Goal: Task Accomplishment & Management: Complete application form

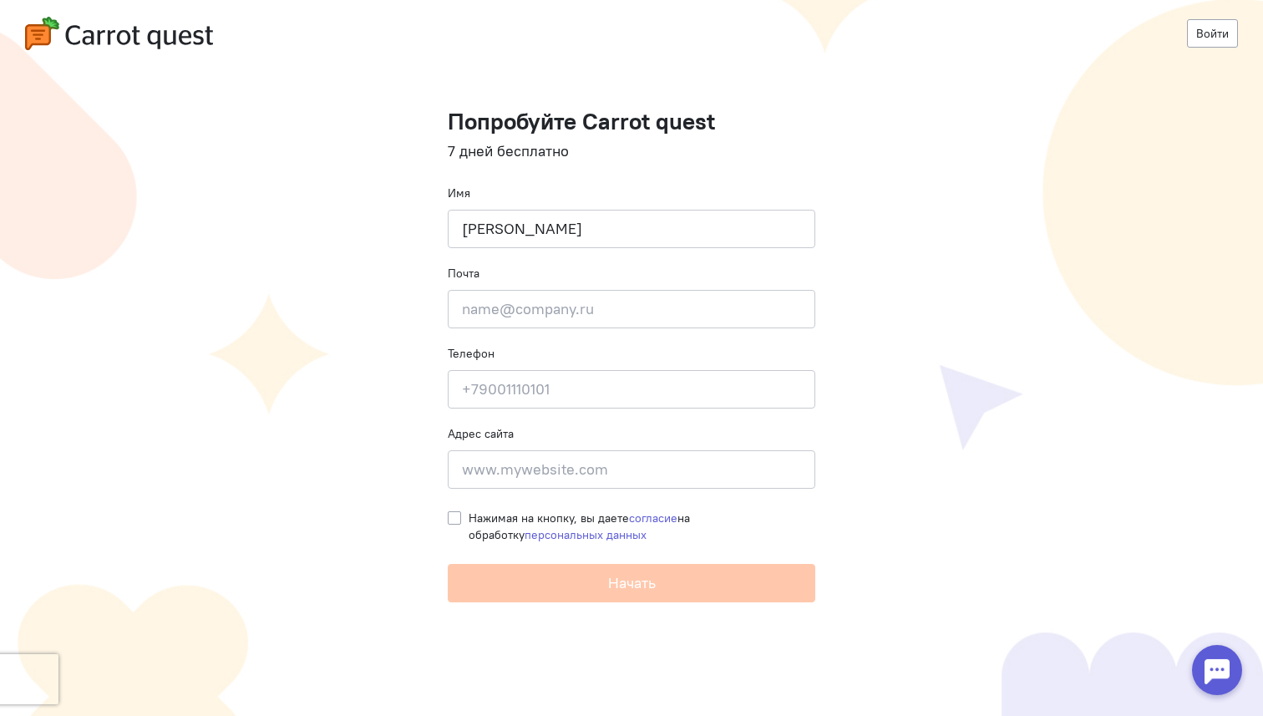
type input "[PERSON_NAME]"
type input "[EMAIL_ADDRESS][DOMAIN_NAME]"
type input "[PHONE_NUMBER]"
paste input "https://bogema.ru/"
type input "https://bogema.ru/"
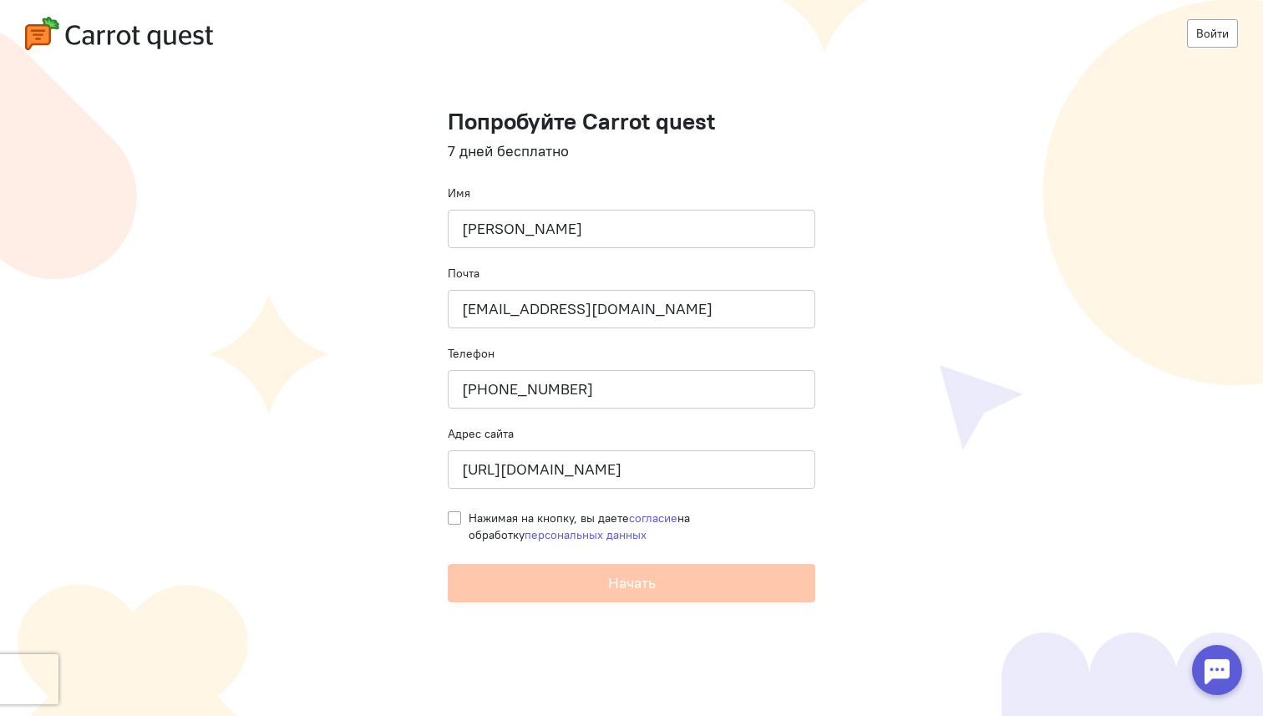
click at [469, 518] on label "Нажимая на кнопку, вы даете согласие на обработку персональных данных" at bounding box center [642, 526] width 347 height 33
click at [449, 518] on input "Нажимая на кнопку, вы даете согласие на обработку персональных данных" at bounding box center [454, 517] width 13 height 15
checkbox input "true"
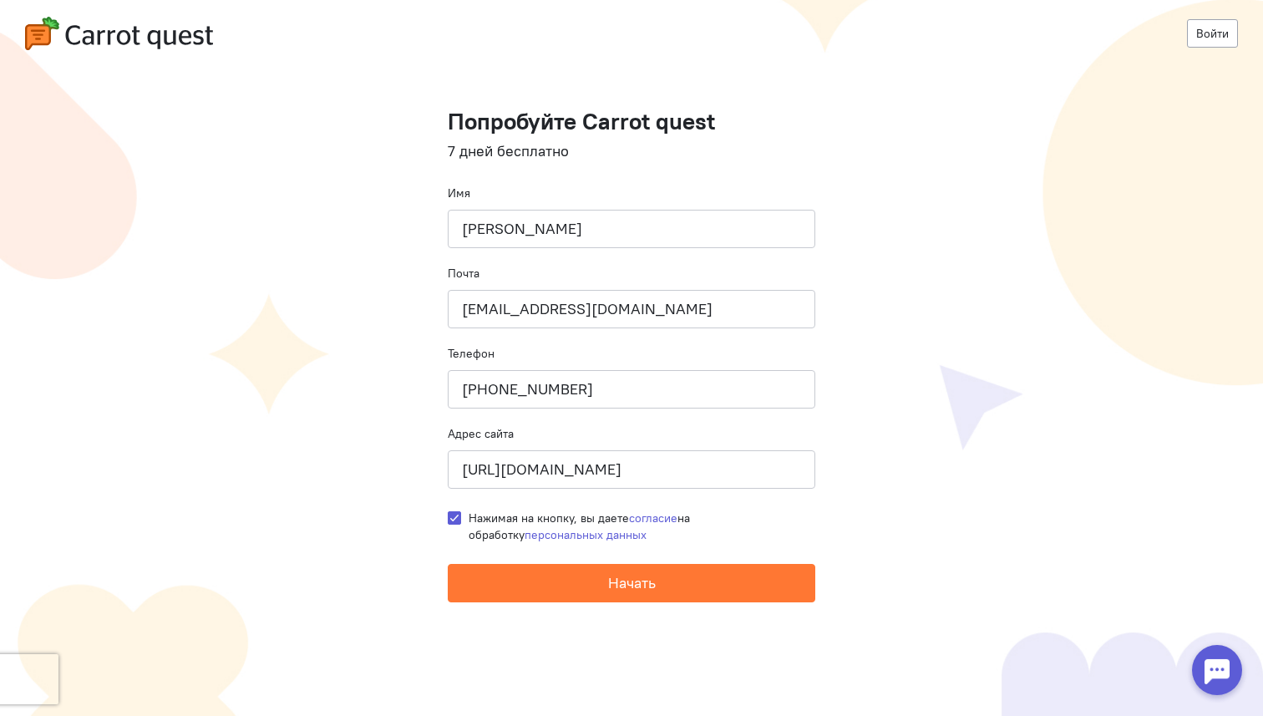
click at [499, 562] on form "Попробуйте Carrot quest 7 дней бесплатно Имя Дмитрий Почта general@bogema.ru Те…" at bounding box center [632, 356] width 368 height 494
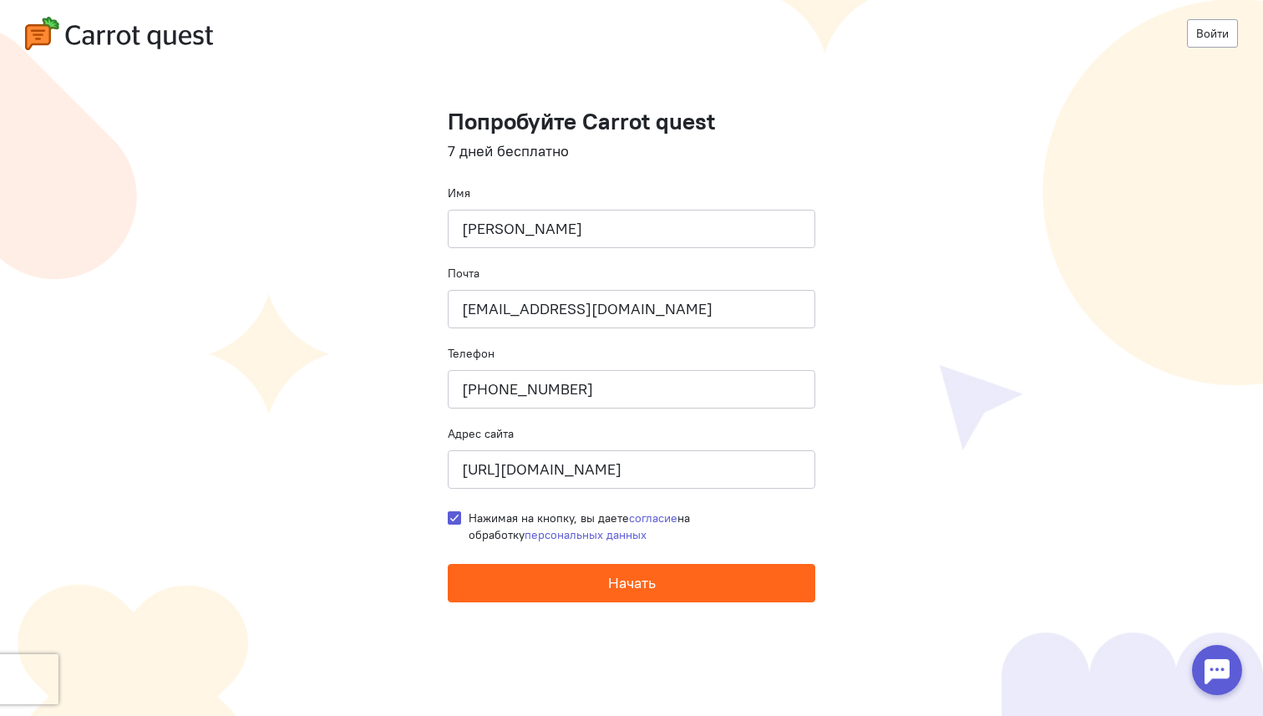
click at [511, 575] on button "Начать" at bounding box center [632, 583] width 368 height 38
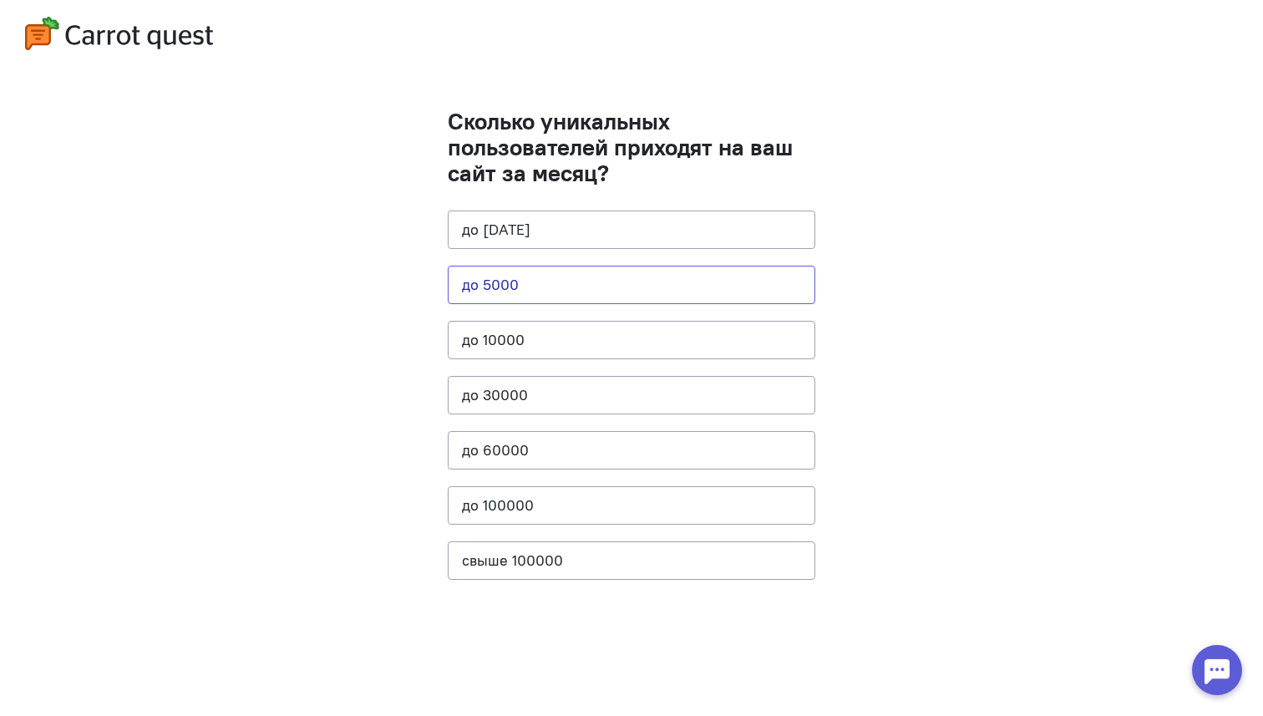
click at [623, 284] on button "до 5000" at bounding box center [632, 285] width 368 height 38
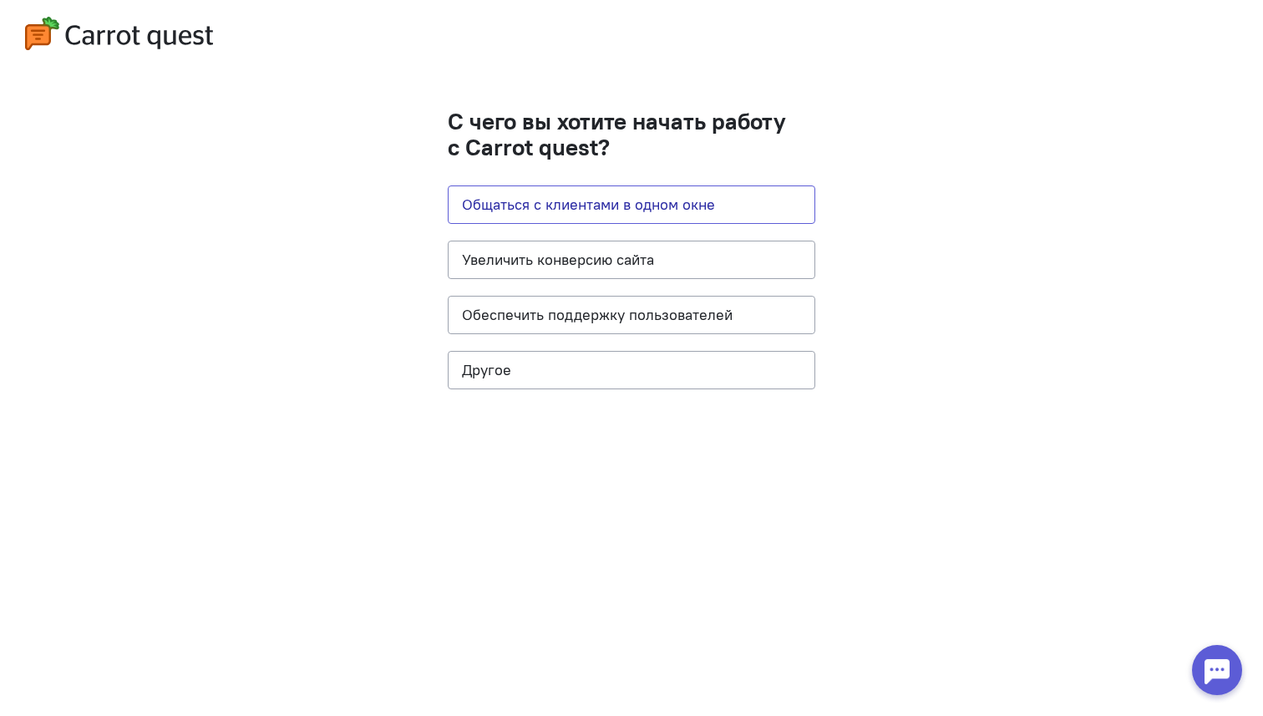
click at [691, 205] on button "Общаться с клиентами в одном окне" at bounding box center [632, 204] width 368 height 38
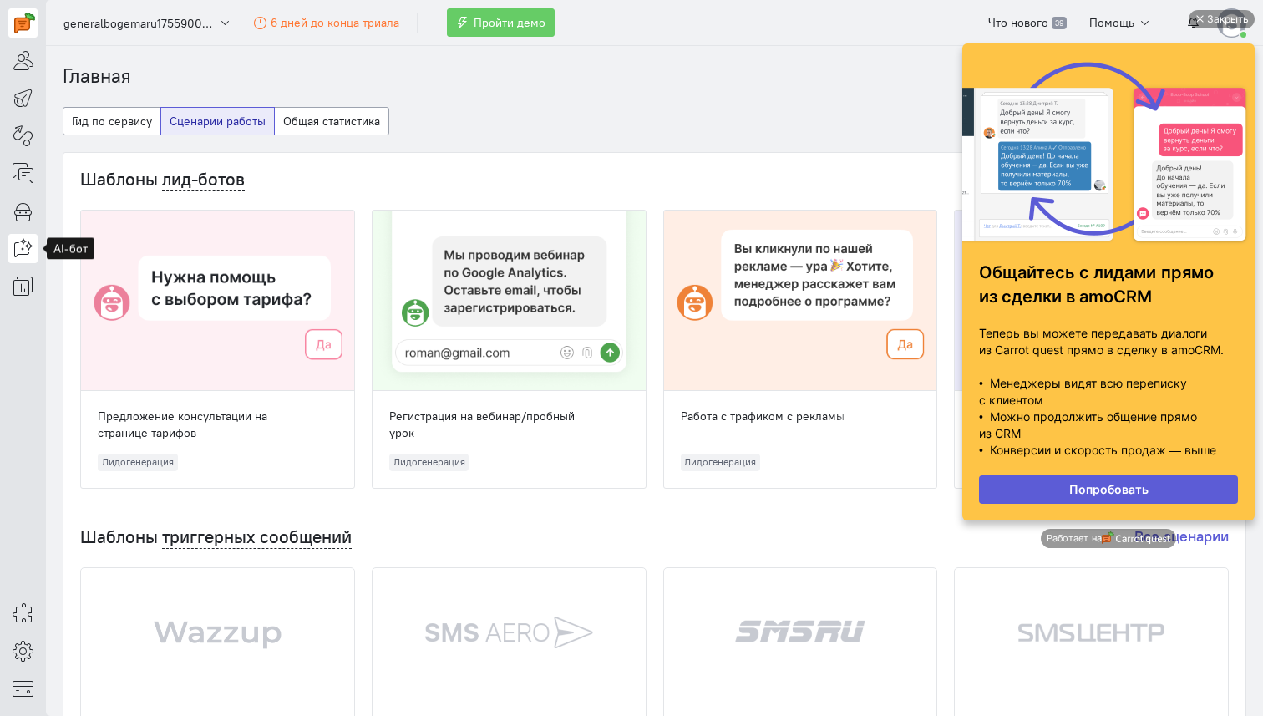
click at [25, 250] on icon at bounding box center [23, 248] width 21 height 20
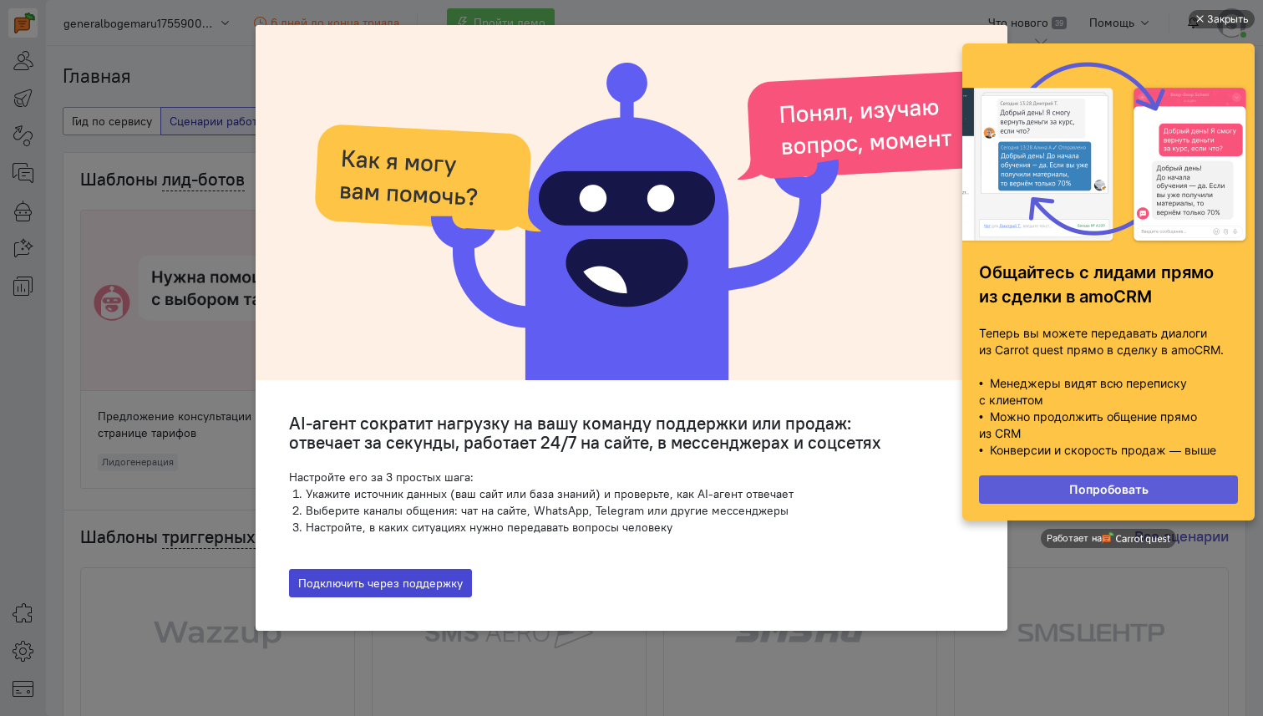
click at [432, 590] on button "Подключить через поддержку" at bounding box center [380, 583] width 183 height 28
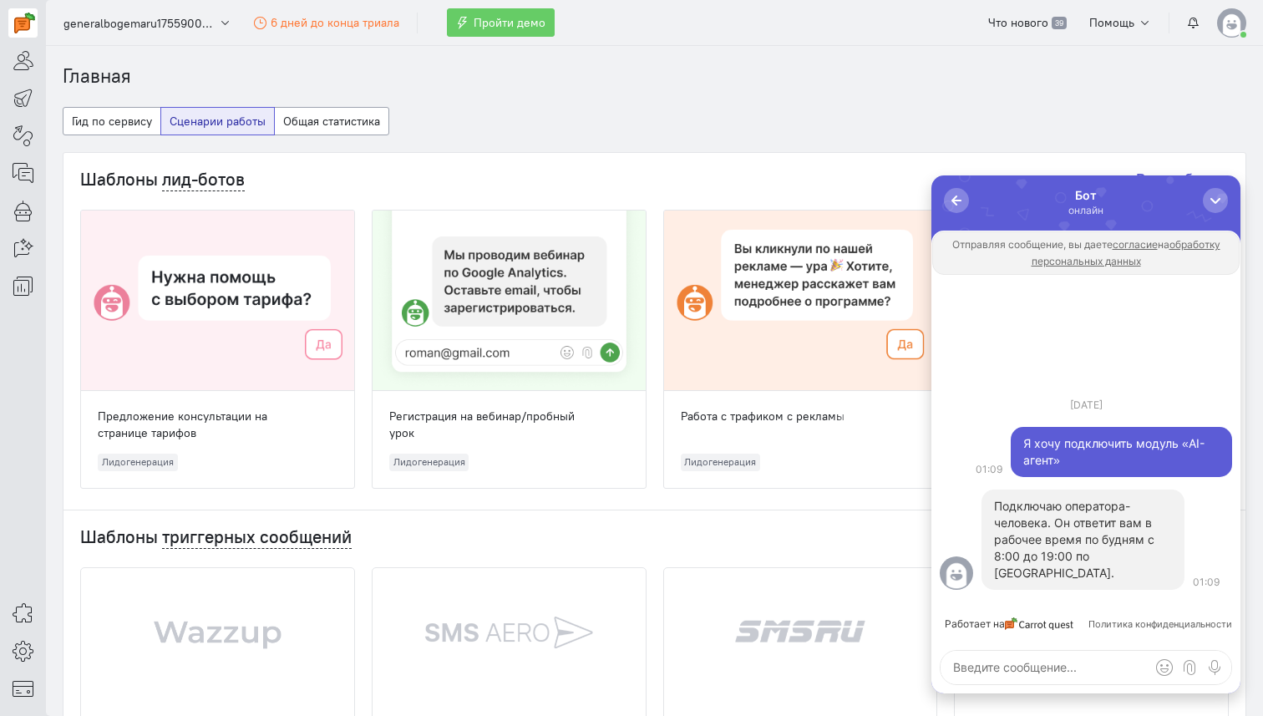
click at [1203, 210] on div at bounding box center [1215, 200] width 25 height 25
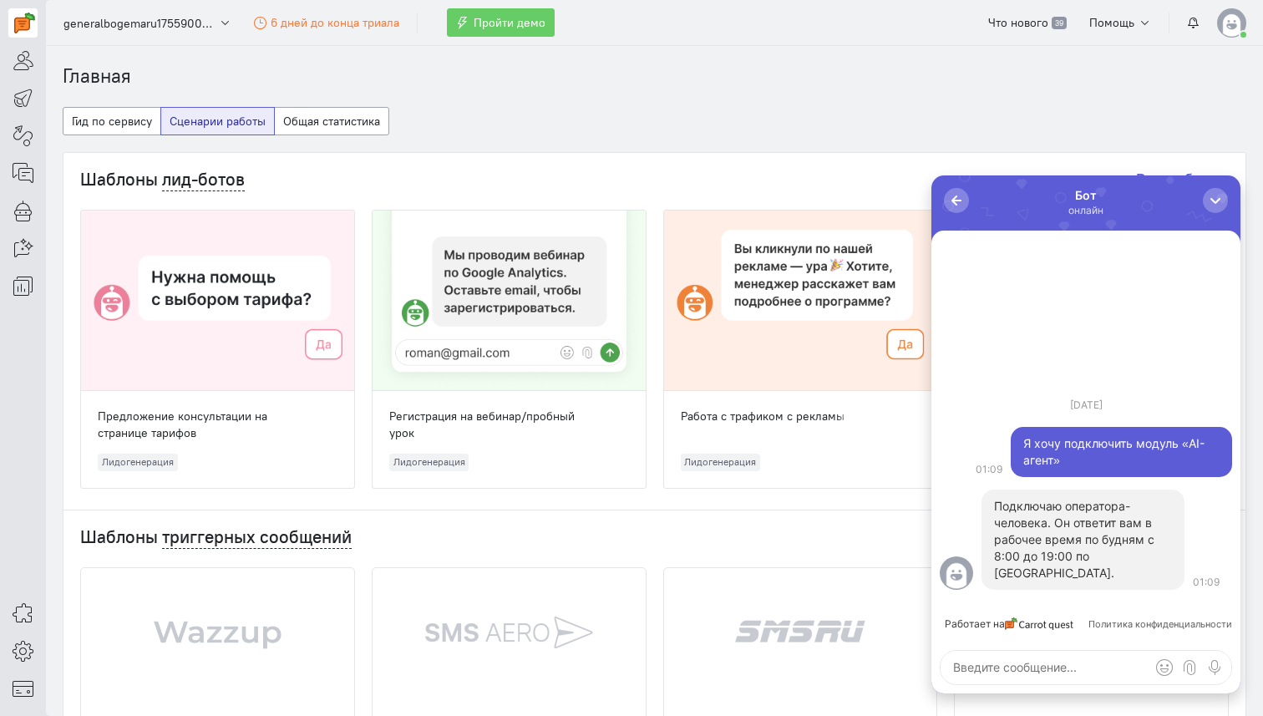
click at [1203, 210] on div at bounding box center [1215, 200] width 25 height 25
click at [1214, 197] on div "button" at bounding box center [1215, 200] width 17 height 17
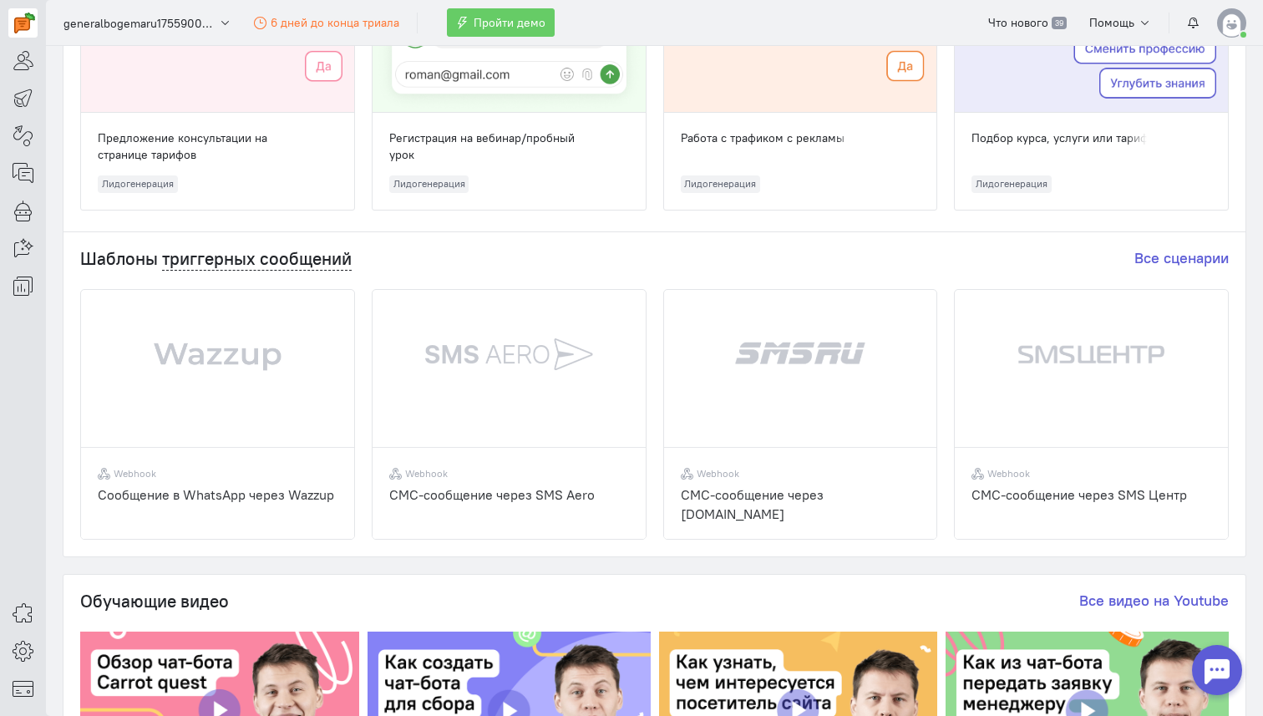
scroll to position [333, 0]
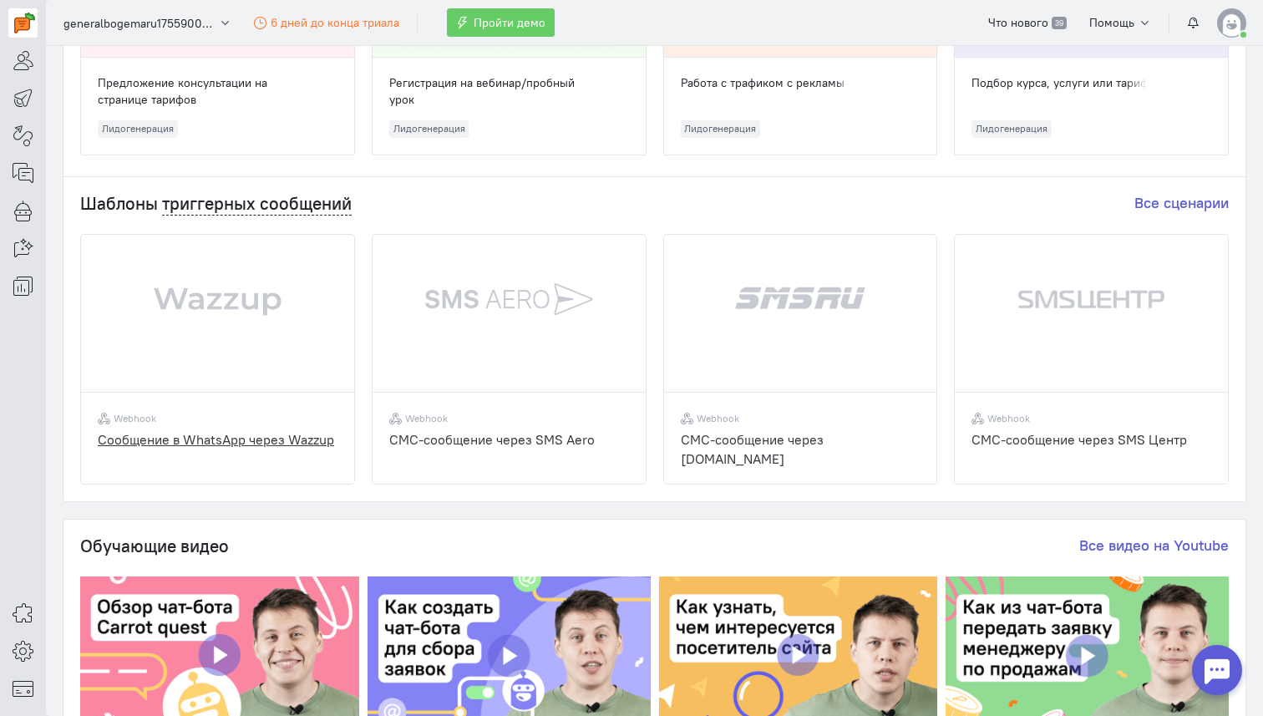
click at [269, 302] on img at bounding box center [217, 326] width 273 height 182
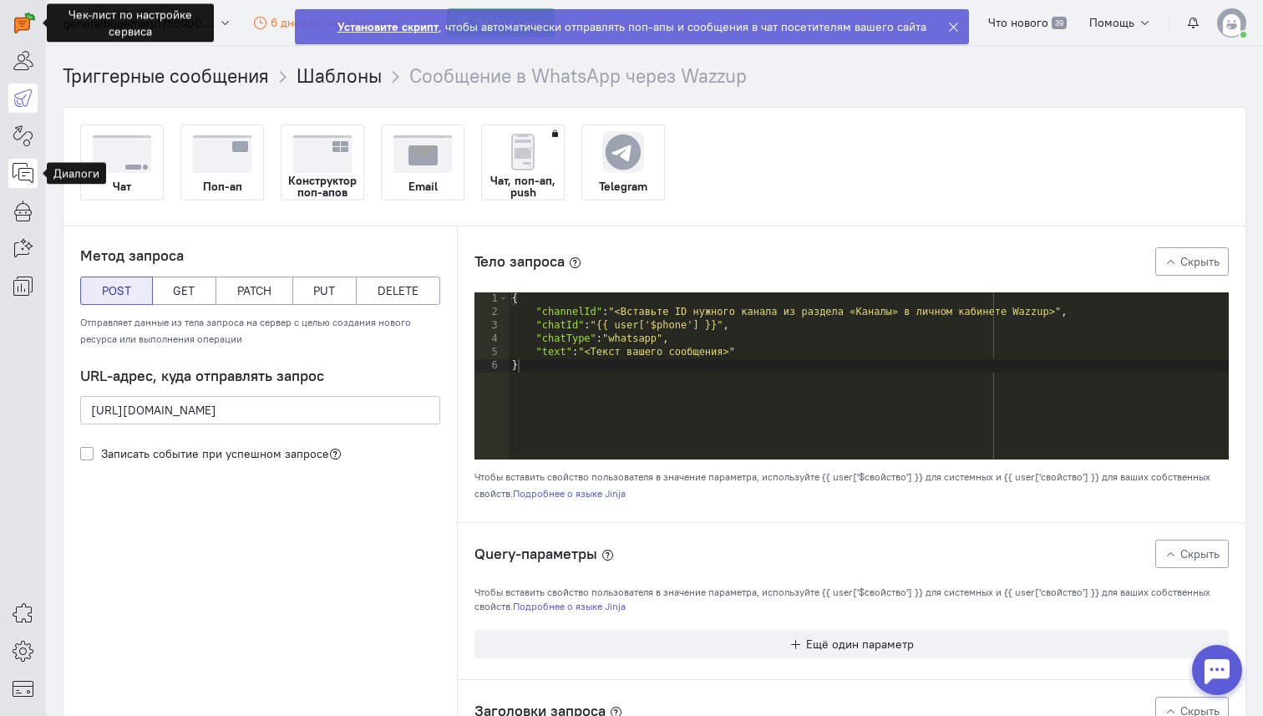
click at [16, 160] on link at bounding box center [22, 173] width 29 height 29
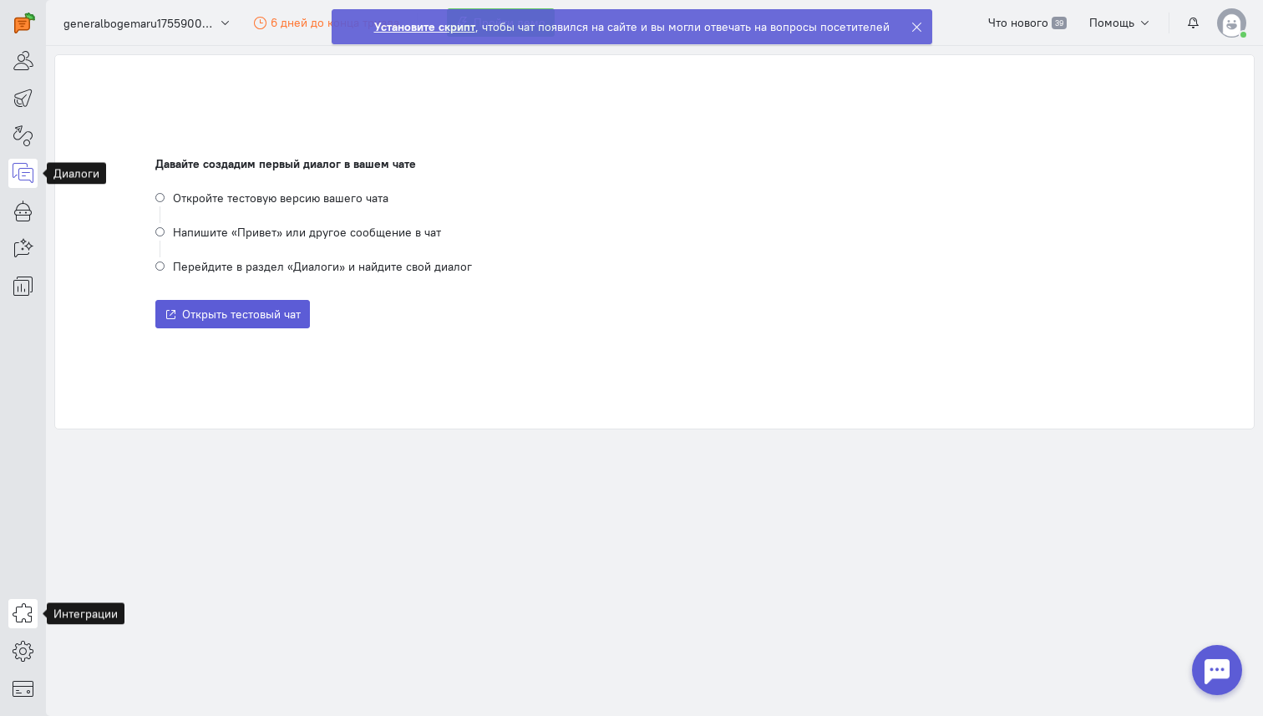
click at [21, 615] on icon at bounding box center [23, 613] width 21 height 20
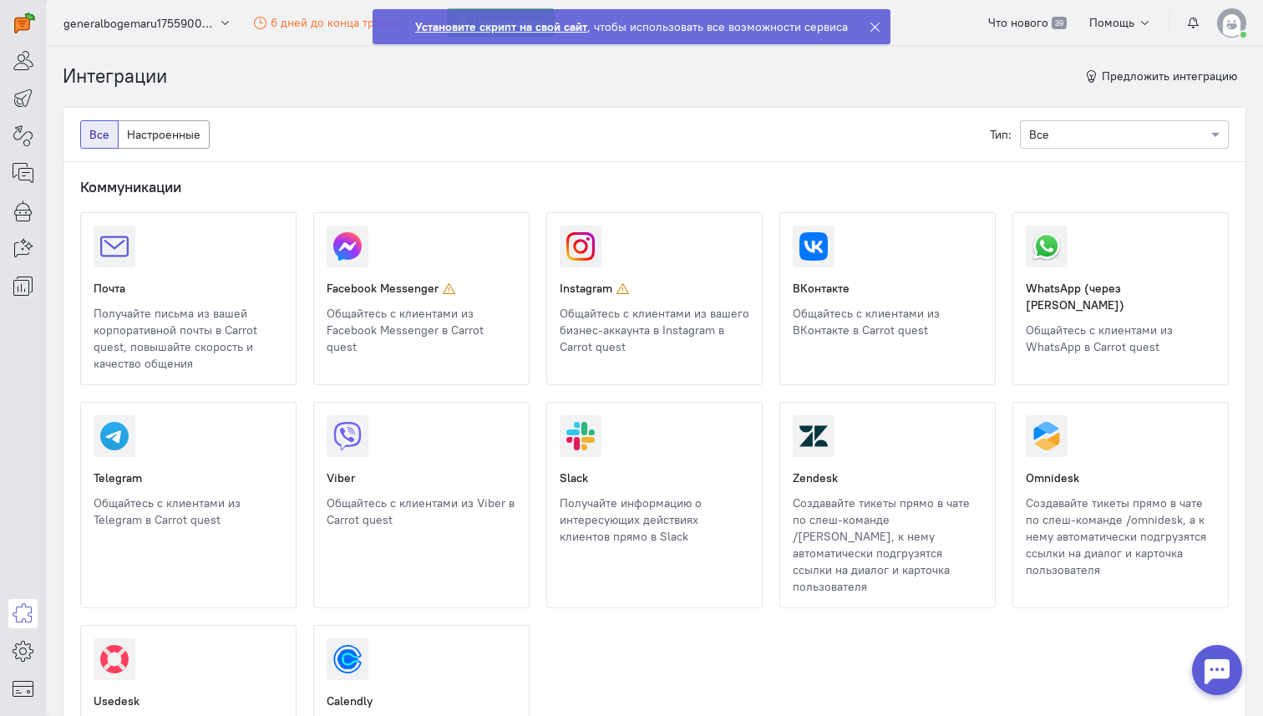
click at [1026, 355] on link at bounding box center [1026, 355] width 0 height 0
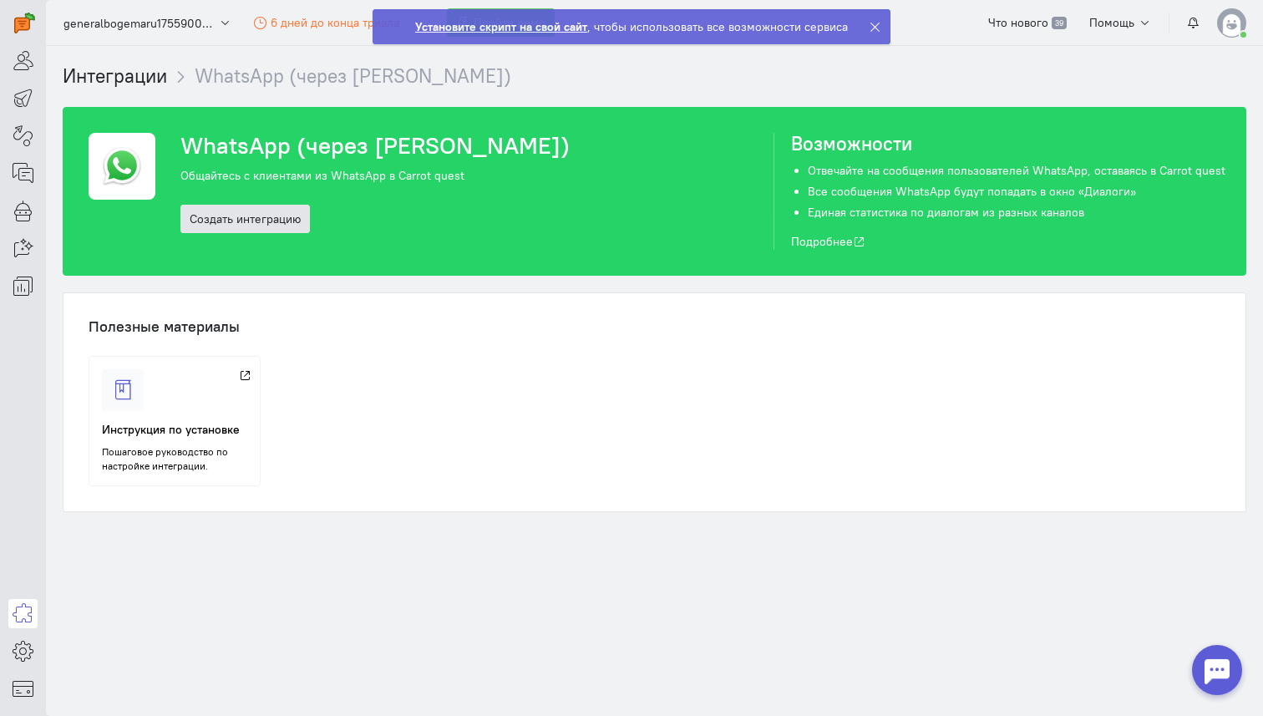
click at [282, 215] on link "Создать интеграцию" at bounding box center [244, 219] width 129 height 28
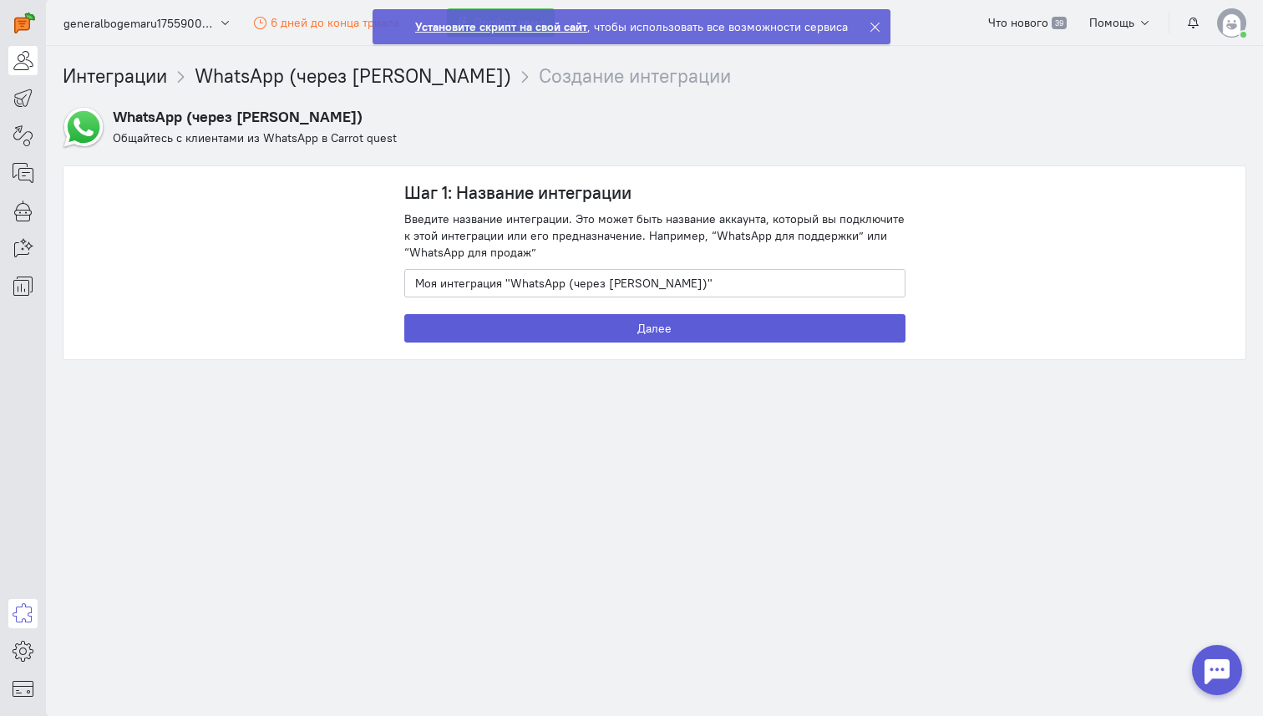
click at [19, 67] on icon at bounding box center [23, 60] width 21 height 20
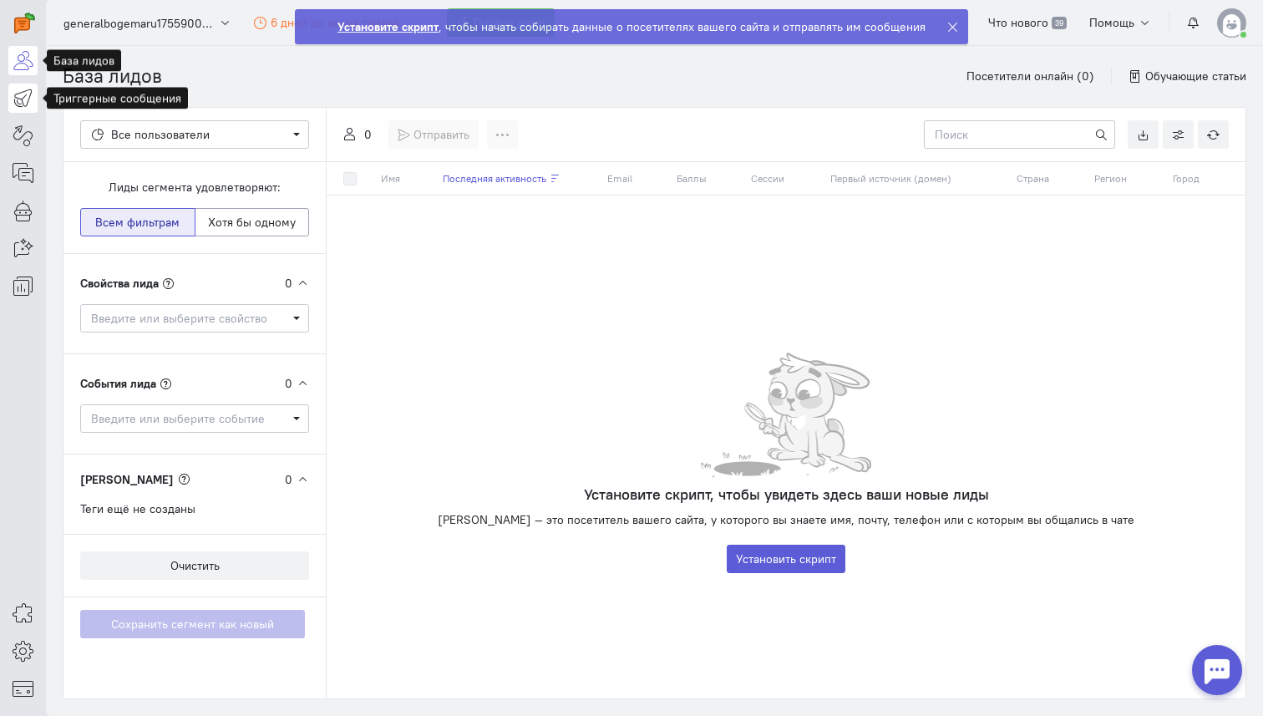
click at [20, 92] on icon at bounding box center [23, 98] width 21 height 20
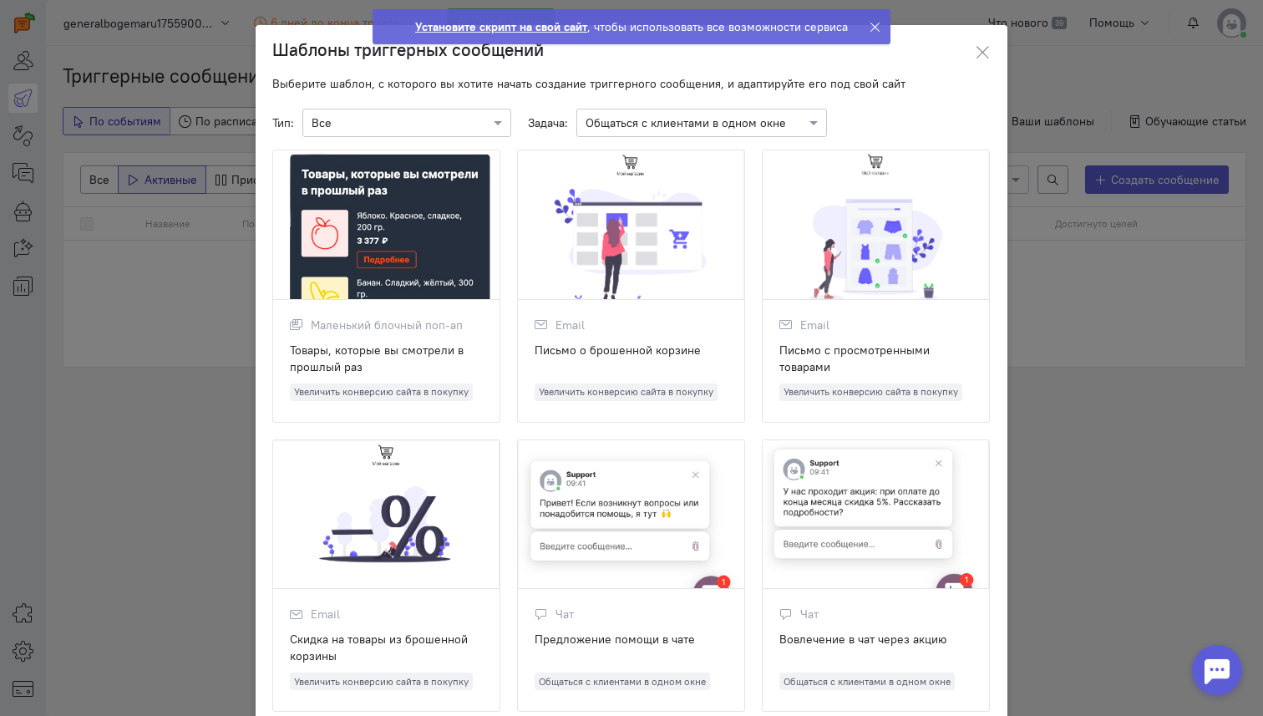
click at [79, 118] on ngb-modal-window "Шаблоны триггерных сообщений Выберите шаблон, с которого вы хотите начать созда…" at bounding box center [631, 358] width 1263 height 716
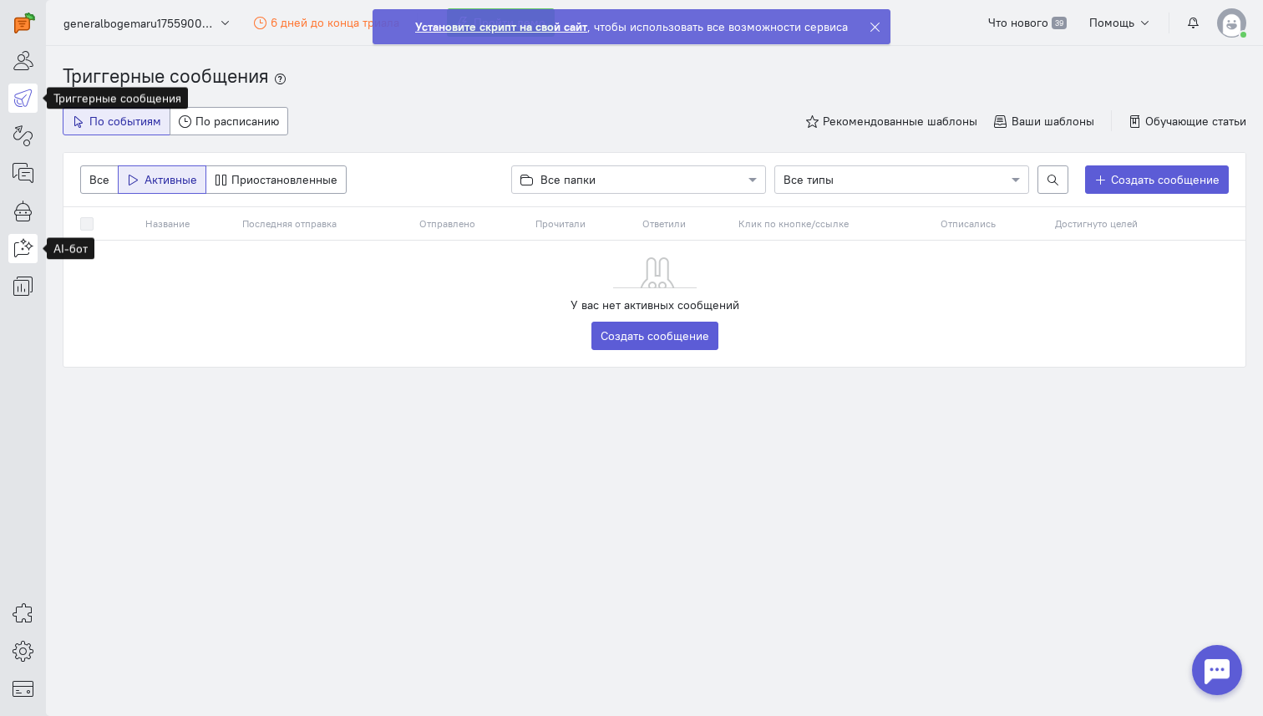
click at [24, 241] on icon at bounding box center [23, 248] width 21 height 20
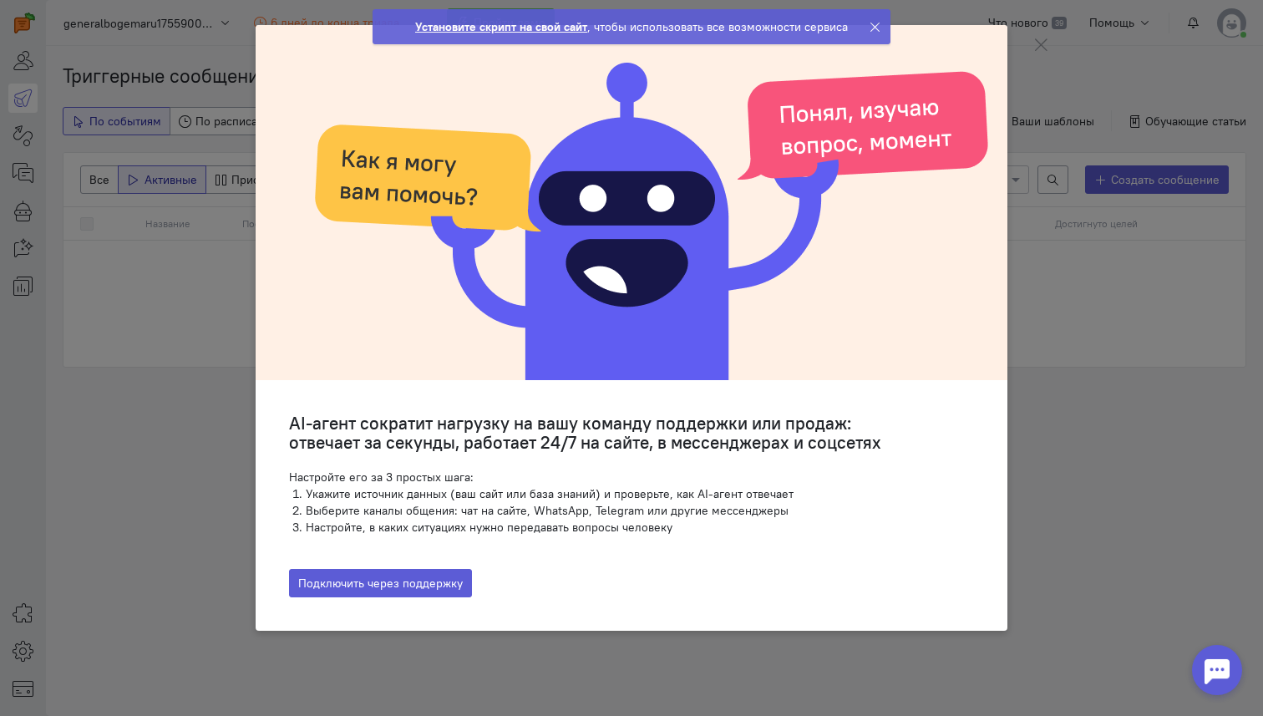
click at [21, 280] on ngb-modal-window "AI-агент сократит нагрузку на вашу команду поддержки или продаж: отвечает за се…" at bounding box center [631, 358] width 1263 height 716
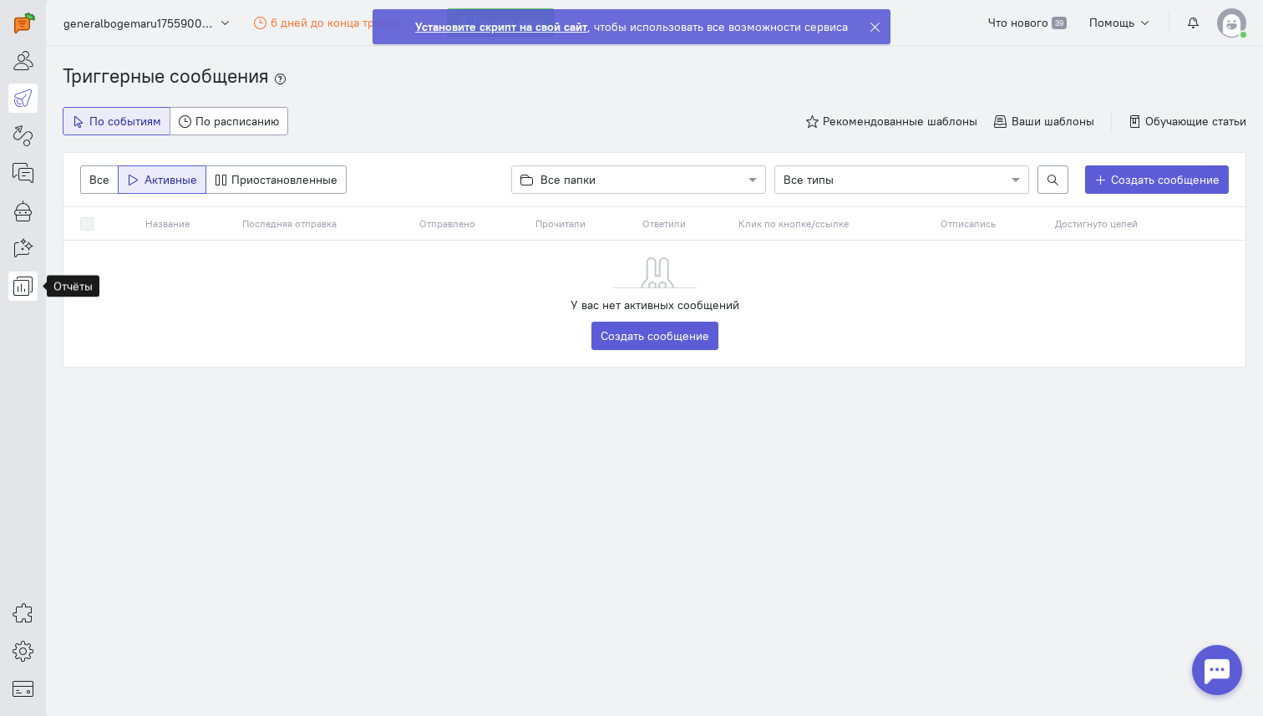
click at [21, 292] on icon at bounding box center [23, 286] width 21 height 20
click at [21, 652] on icon at bounding box center [23, 651] width 21 height 20
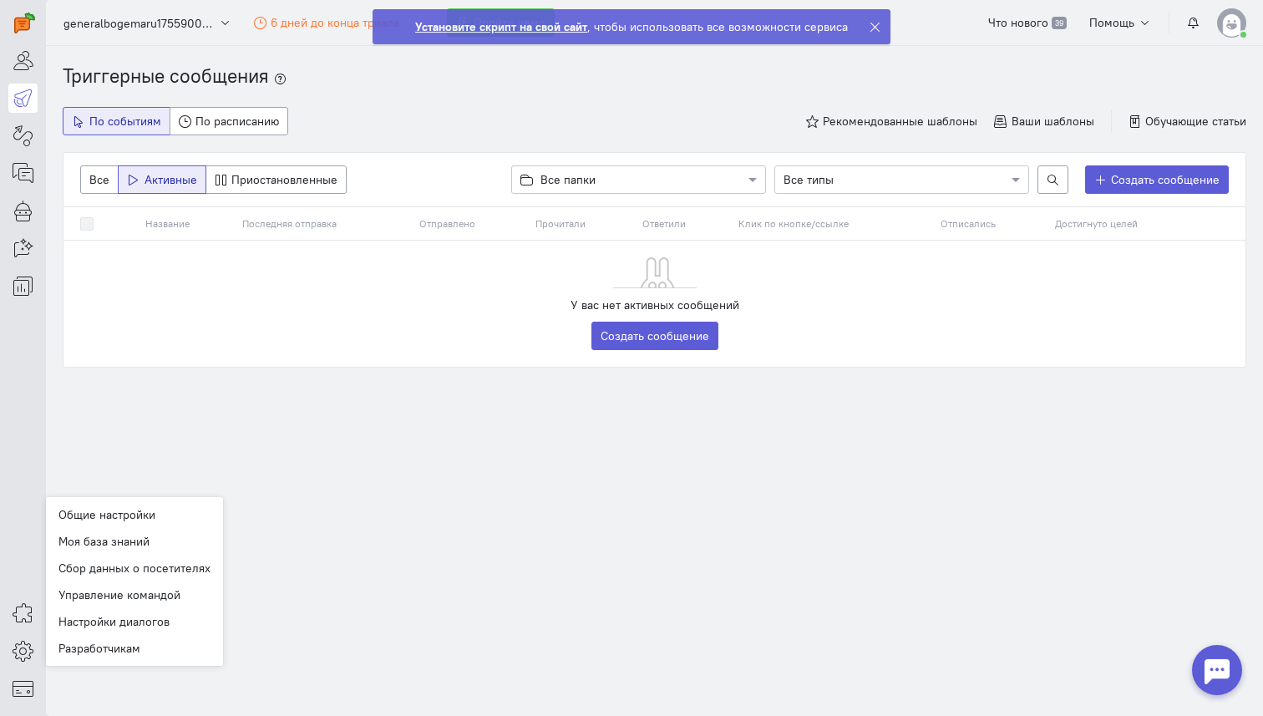
click at [350, 397] on div "Триггерные сообщения По событиям По расписанию Рекомендованные шаблоны Ваши шаб…" at bounding box center [654, 249] width 1217 height 372
